Goal: Navigation & Orientation: Find specific page/section

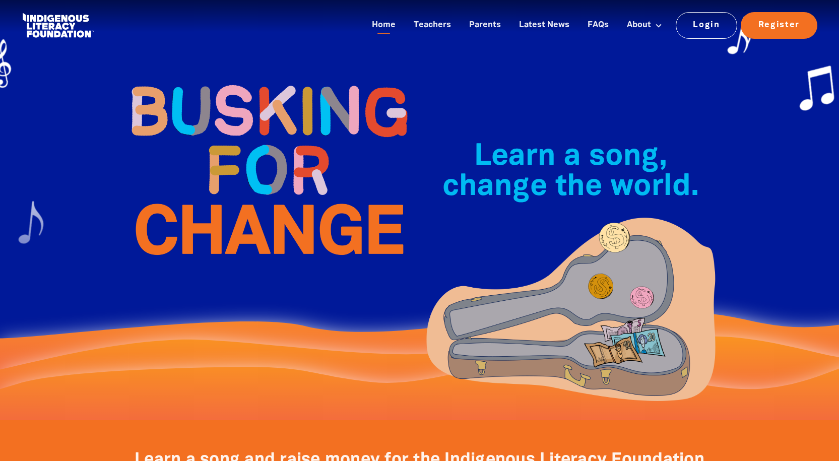
click at [480, 230] on img at bounding box center [571, 312] width 302 height 198
click at [556, 303] on img at bounding box center [571, 312] width 302 height 198
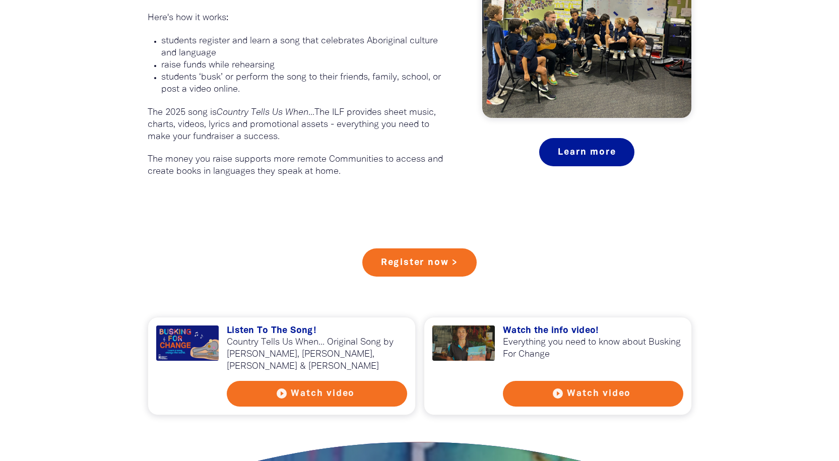
scroll to position [844, 0]
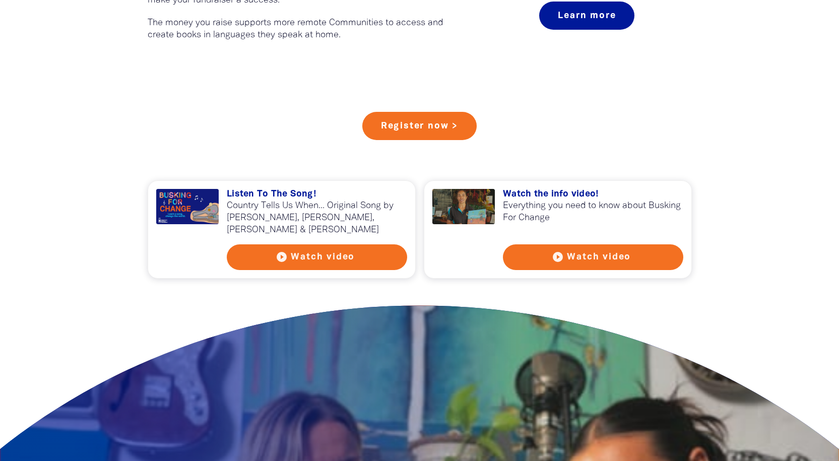
click at [197, 202] on div at bounding box center [187, 206] width 63 height 35
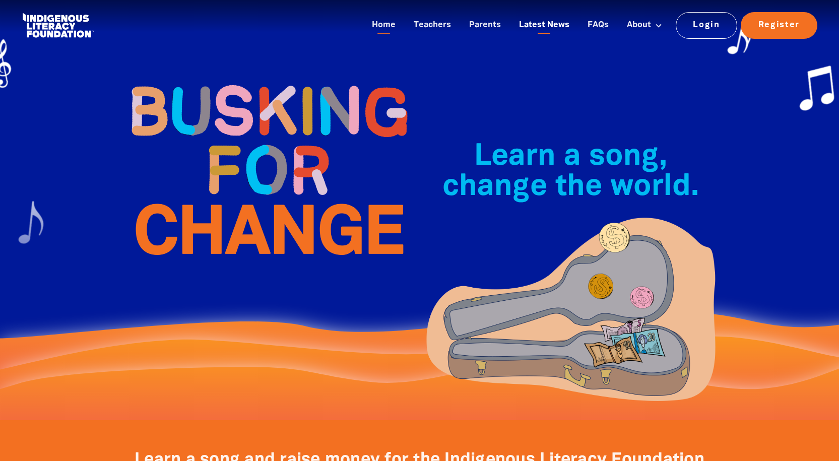
click at [533, 25] on link "Latest News" at bounding box center [544, 25] width 62 height 17
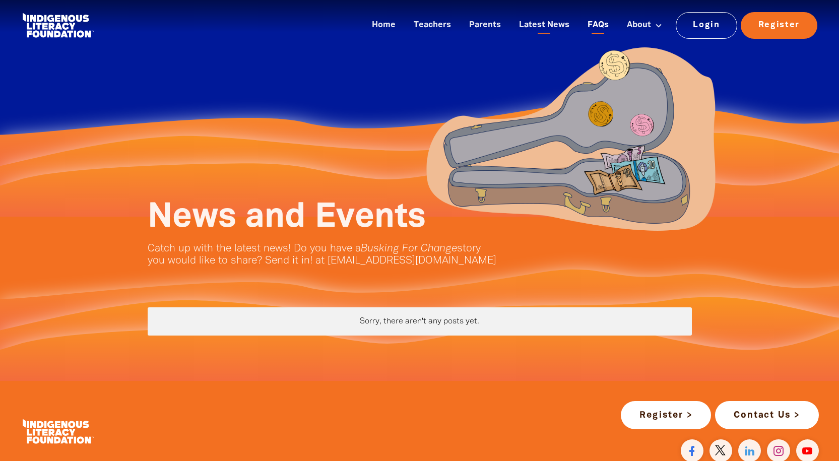
click at [599, 24] on link "FAQs" at bounding box center [598, 25] width 33 height 17
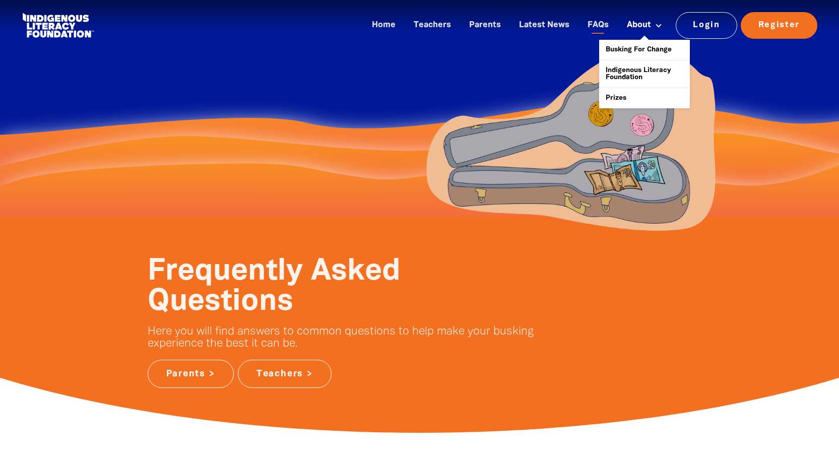
click at [636, 24] on link "About" at bounding box center [644, 25] width 47 height 17
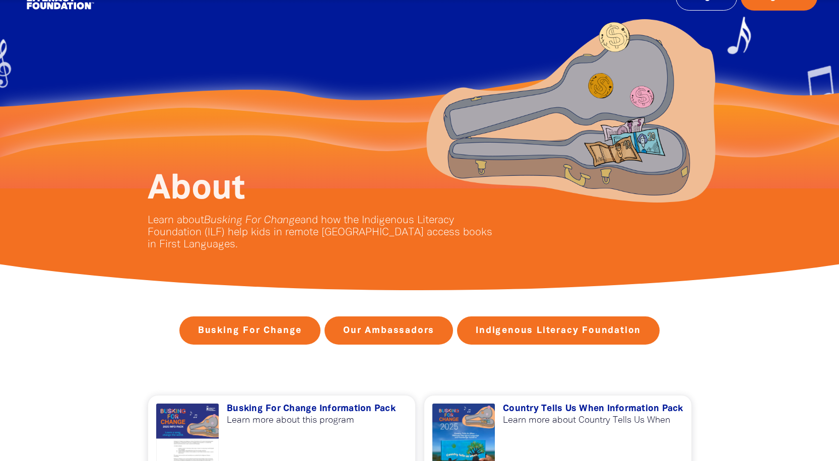
scroll to position [328, 0]
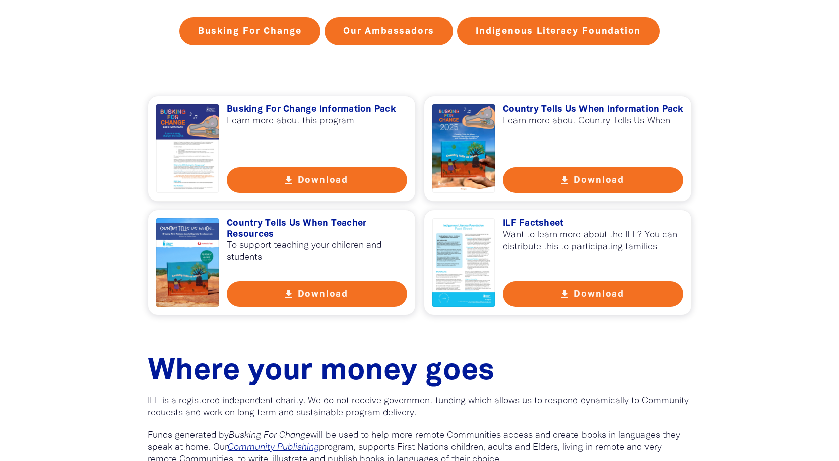
click at [466, 152] on div at bounding box center [463, 148] width 63 height 89
